Goal: Task Accomplishment & Management: Manage account settings

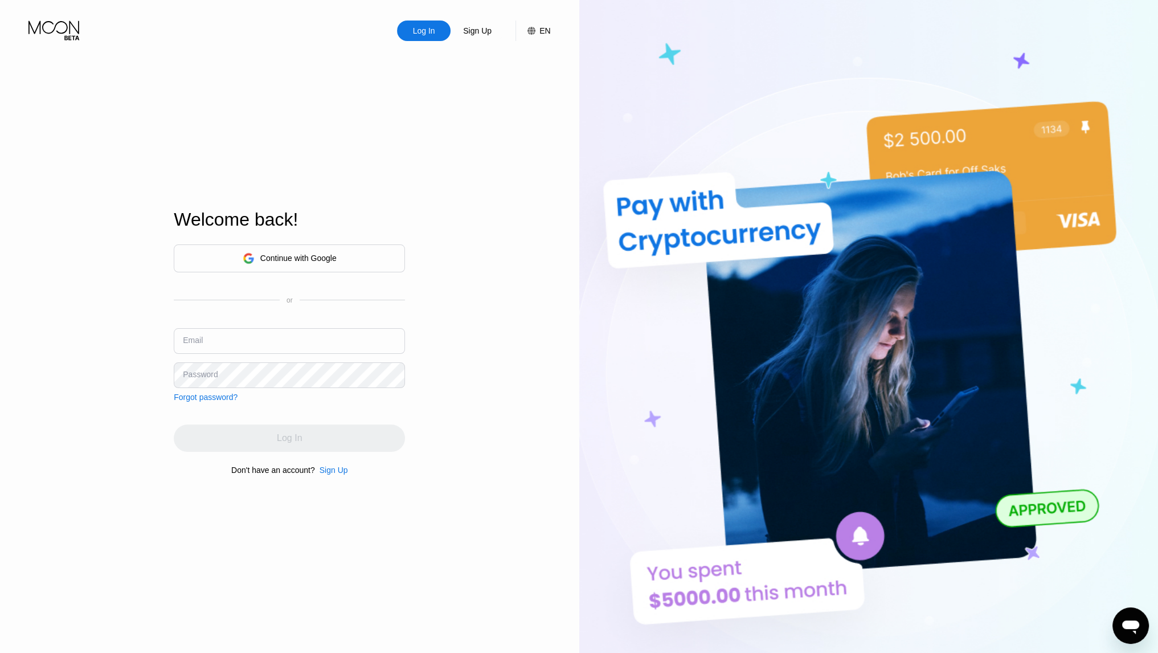
click at [194, 253] on div "Continue with Google" at bounding box center [289, 258] width 231 height 28
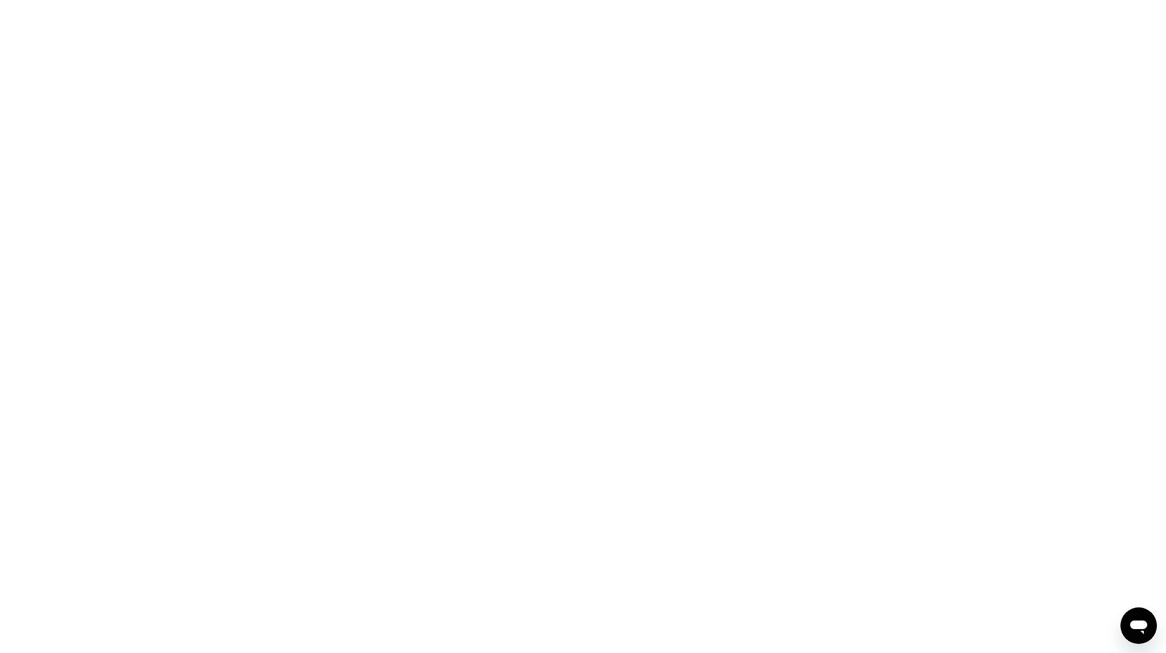
click at [551, 199] on div at bounding box center [583, 326] width 1166 height 653
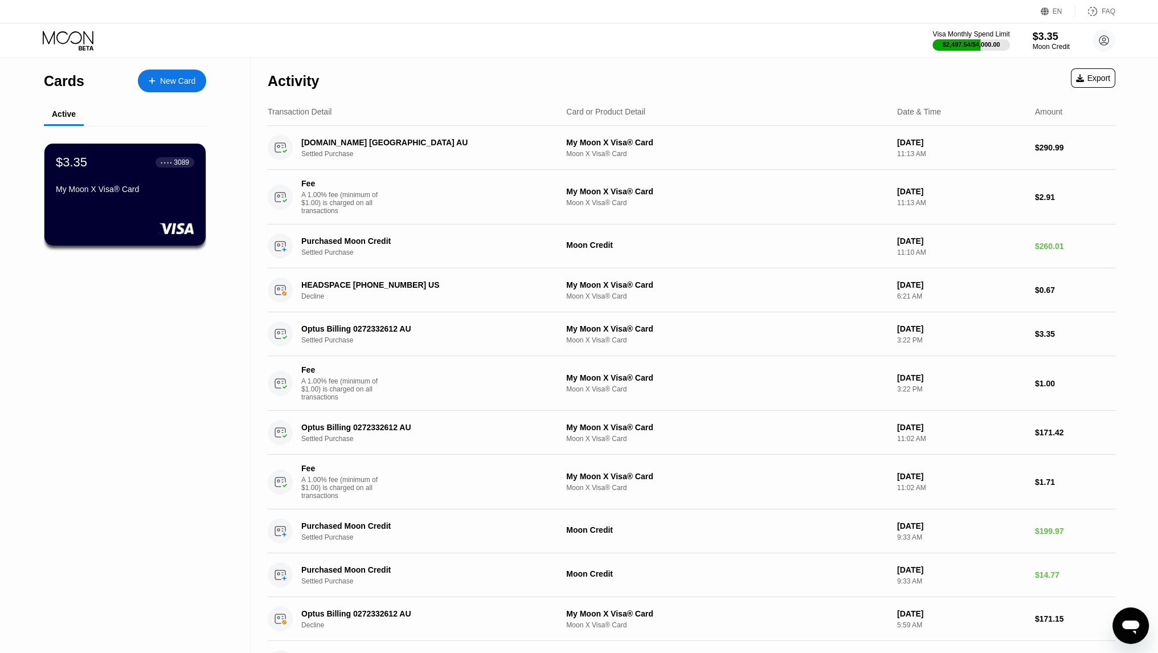
click at [234, 443] on div "Cards New Card Active $3.35 ● ● ● ● 3089 My Moon X Visa® Card" at bounding box center [125, 523] width 251 height 930
click at [168, 162] on div "● ● ● ●" at bounding box center [166, 161] width 11 height 3
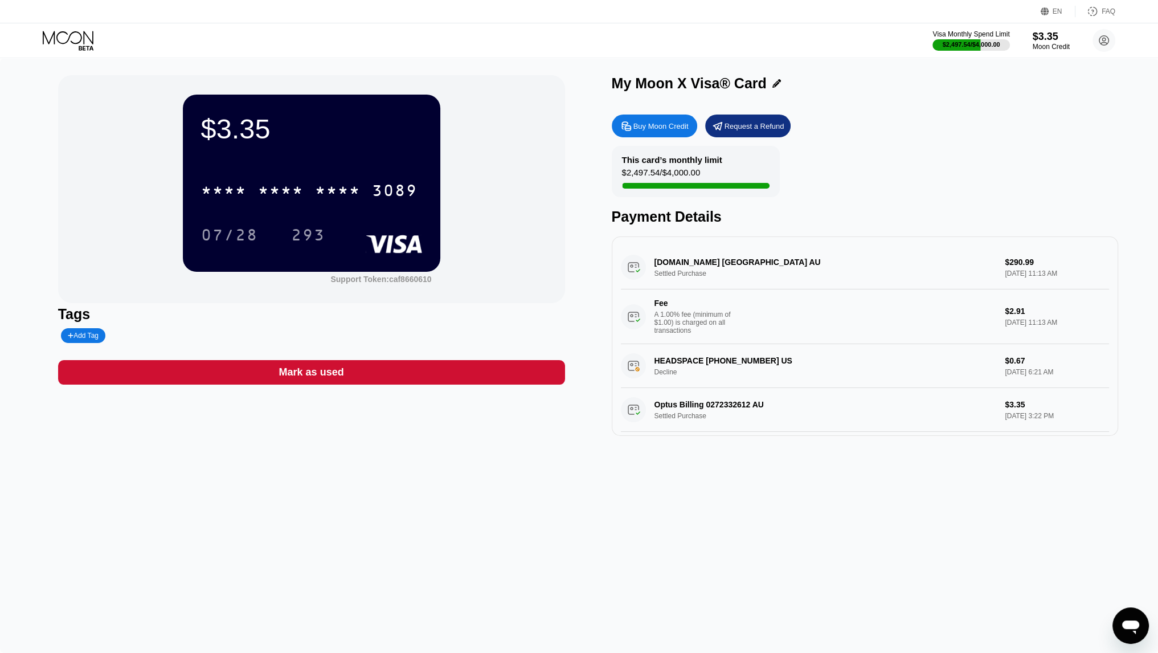
click at [509, 456] on div "$3.35 * * * * * * * * * * * * 3089 07/28 293 Support Token: caf8660610 Tags Add…" at bounding box center [579, 355] width 1158 height 595
